Goal: Task Accomplishment & Management: Manage account settings

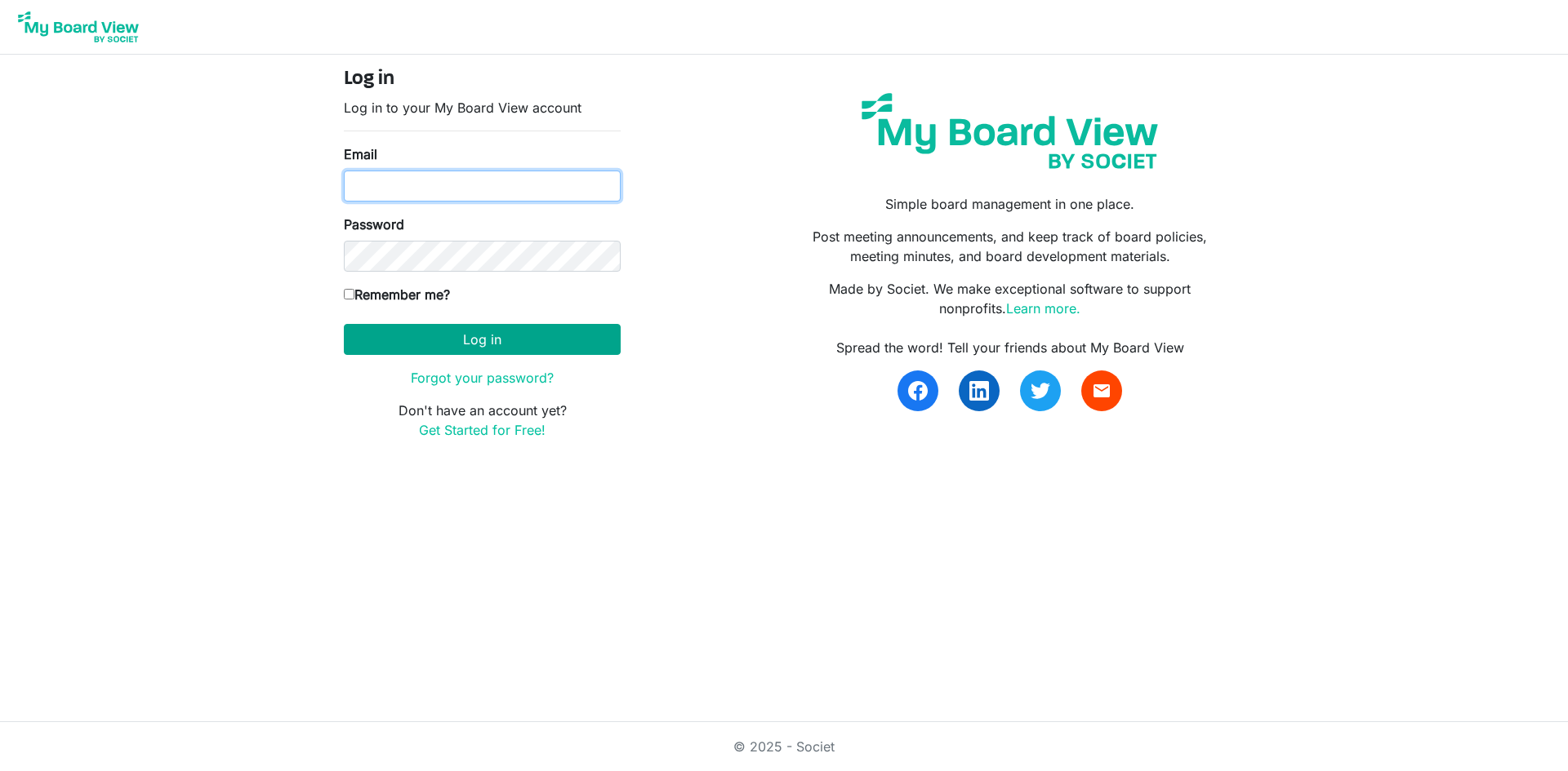
type input "treasurer@southsound.church"
click at [476, 340] on button "Log in" at bounding box center [481, 339] width 276 height 31
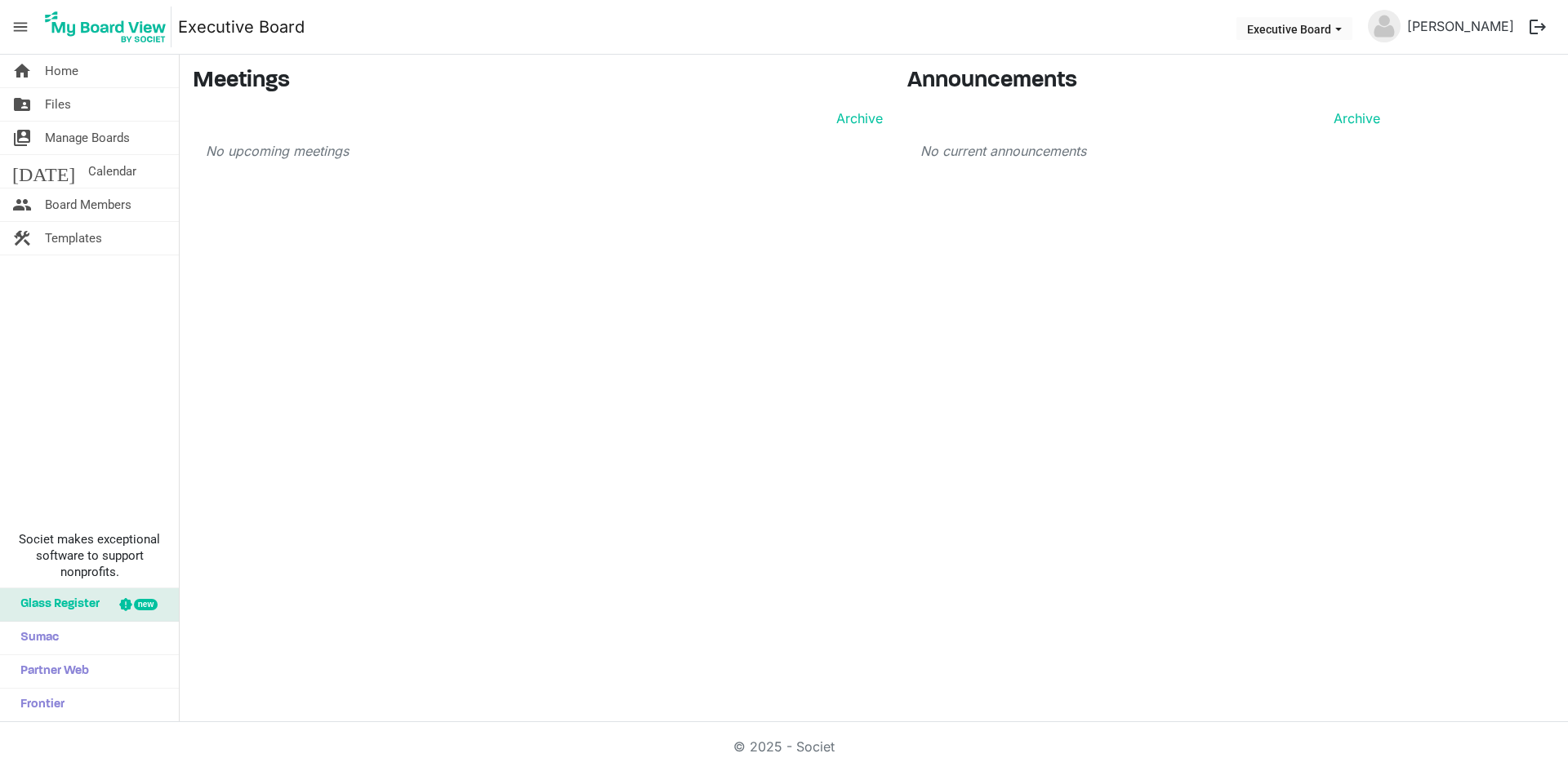
click at [1532, 23] on button "logout" at bounding box center [1537, 26] width 34 height 34
